Goal: Task Accomplishment & Management: Complete application form

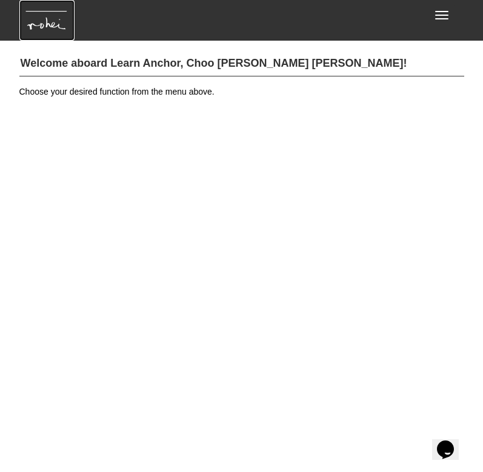
click at [42, 19] on img at bounding box center [46, 20] width 55 height 41
click at [439, 10] on button "Toggle navigation" at bounding box center [442, 15] width 27 height 21
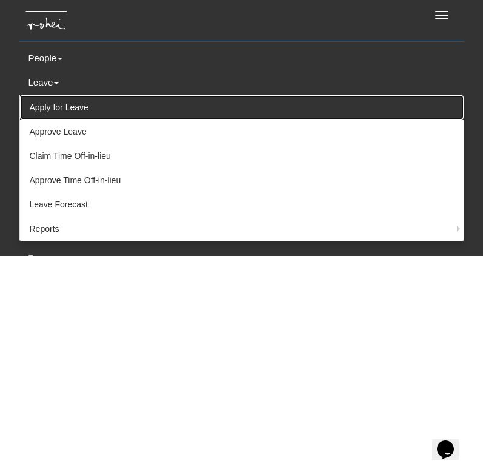
click at [44, 101] on link "Apply for Leave" at bounding box center [242, 107] width 444 height 24
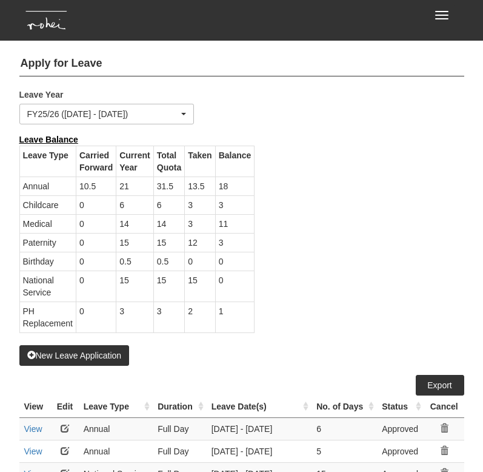
select select "50"
click at [439, 16] on button "Toggle navigation" at bounding box center [442, 15] width 27 height 21
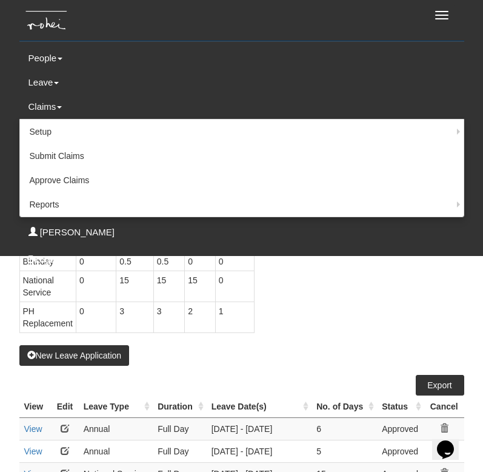
click at [67, 103] on link "Claims" at bounding box center [241, 107] width 445 height 24
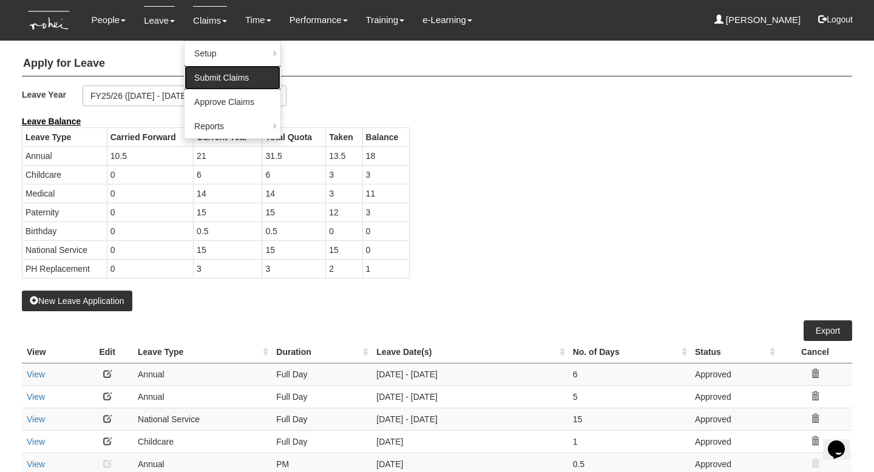
click at [233, 79] on link "Submit Claims" at bounding box center [232, 78] width 96 height 24
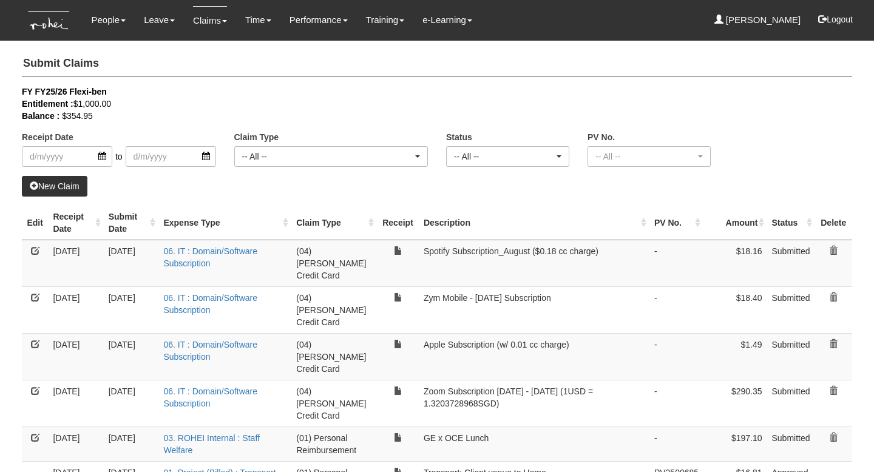
select select "50"
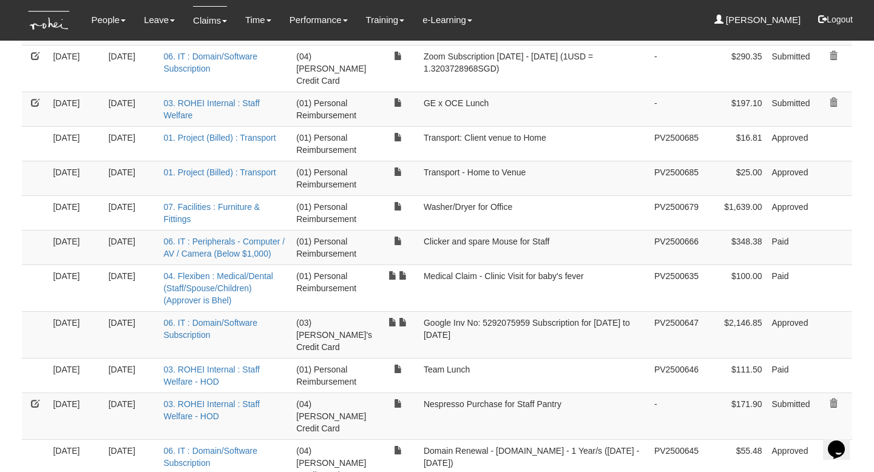
scroll to position [136, 0]
